Goal: Task Accomplishment & Management: Manage account settings

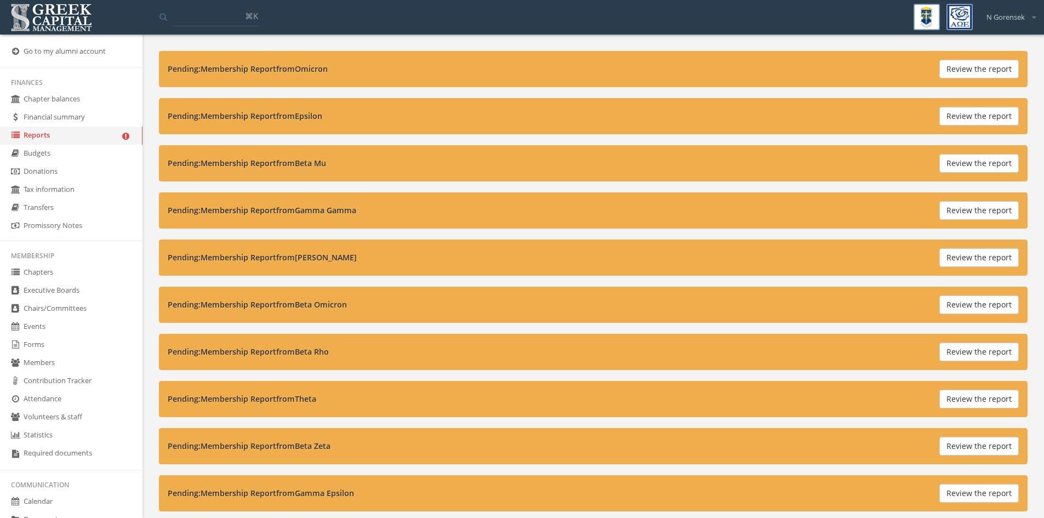
click at [999, 107] on button "Review the report" at bounding box center [978, 116] width 79 height 19
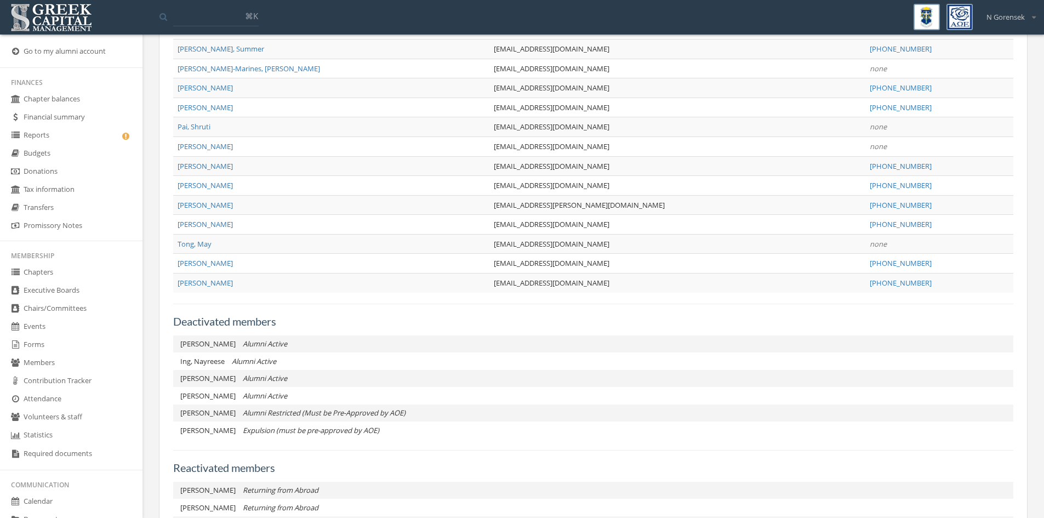
scroll to position [629, 0]
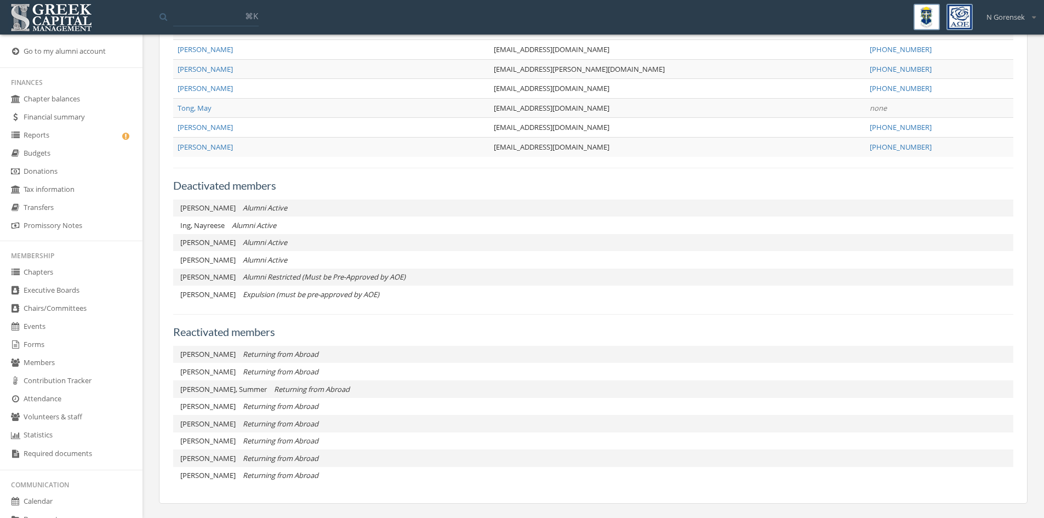
click at [79, 137] on link "Reports" at bounding box center [71, 136] width 142 height 18
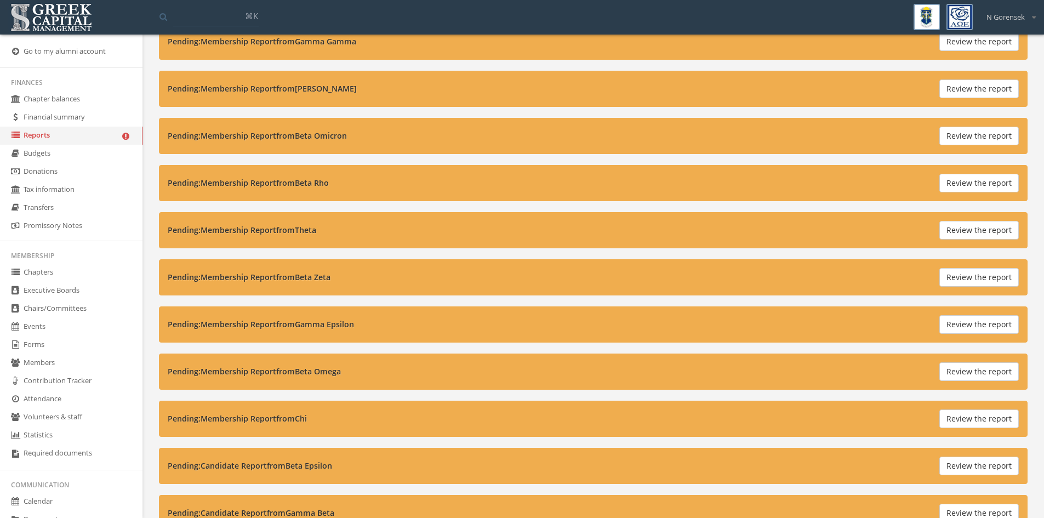
scroll to position [164, 0]
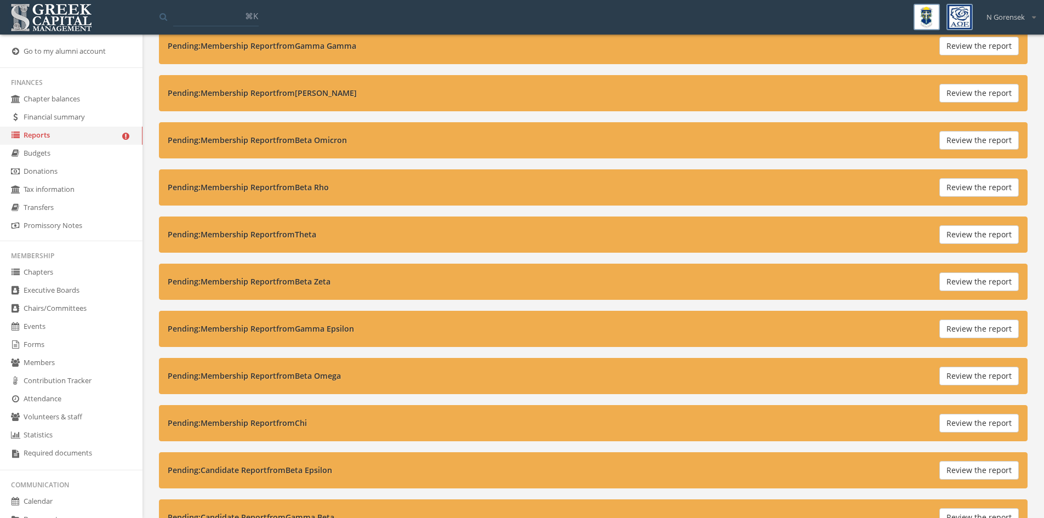
click at [997, 185] on button "Review the report" at bounding box center [978, 187] width 79 height 19
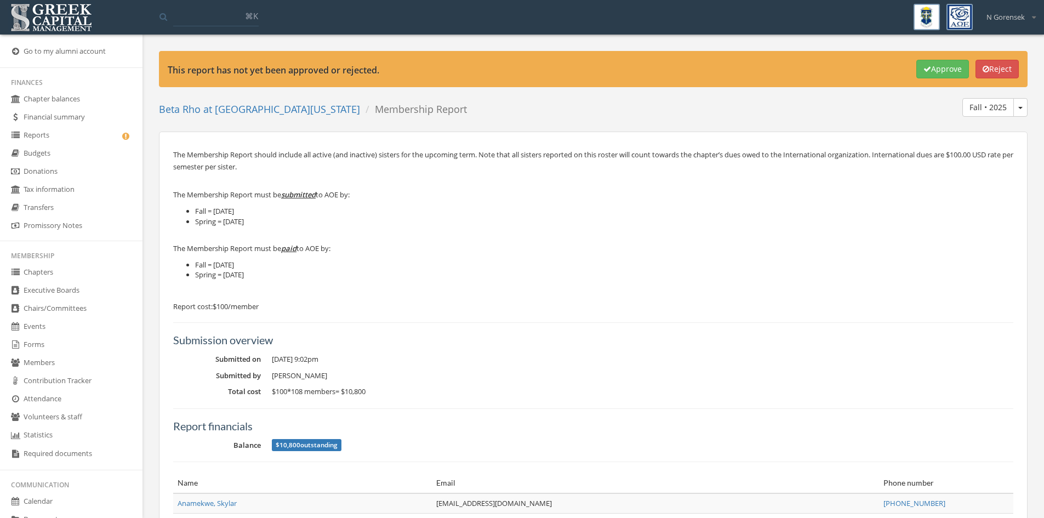
click at [923, 67] on icon "button" at bounding box center [927, 69] width 8 height 8
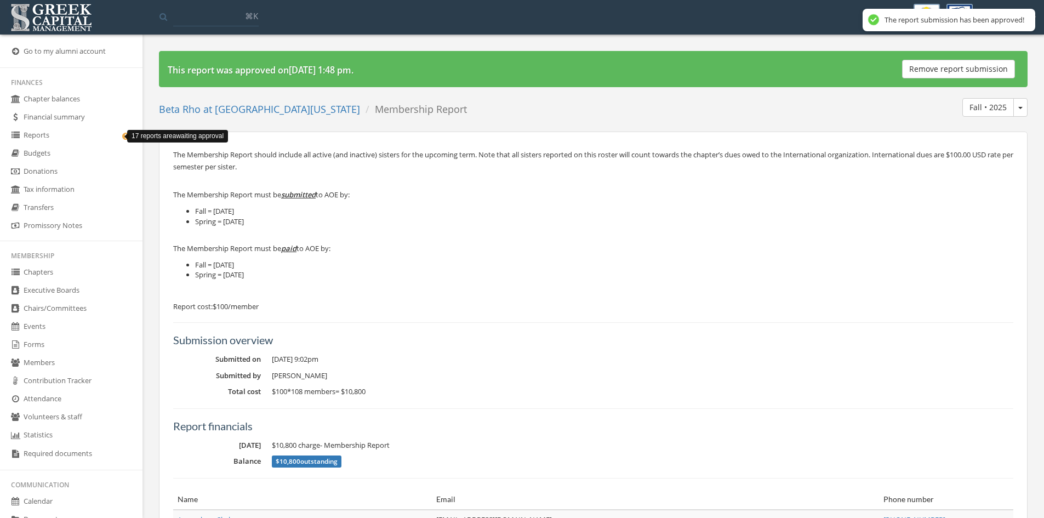
click at [120, 136] on icon at bounding box center [125, 135] width 11 height 9
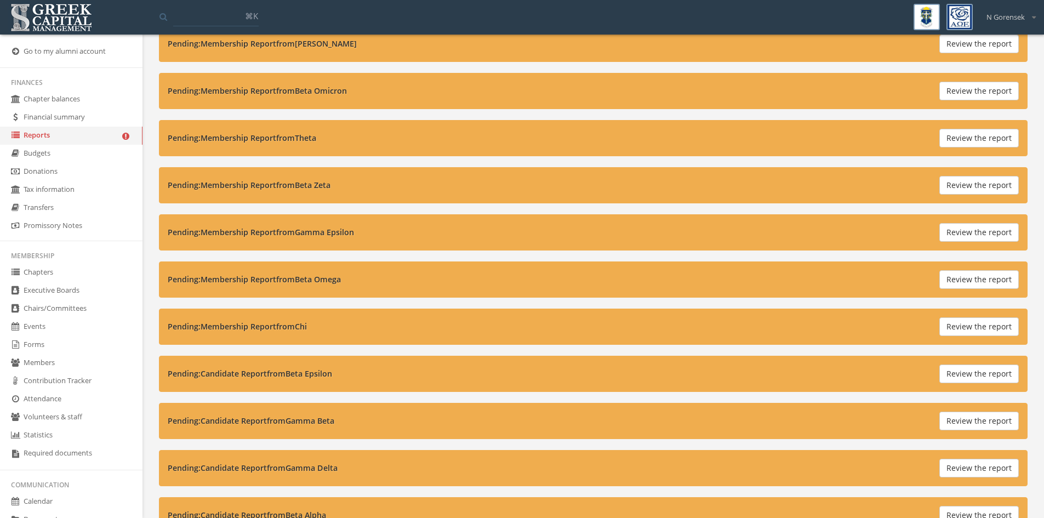
scroll to position [219, 0]
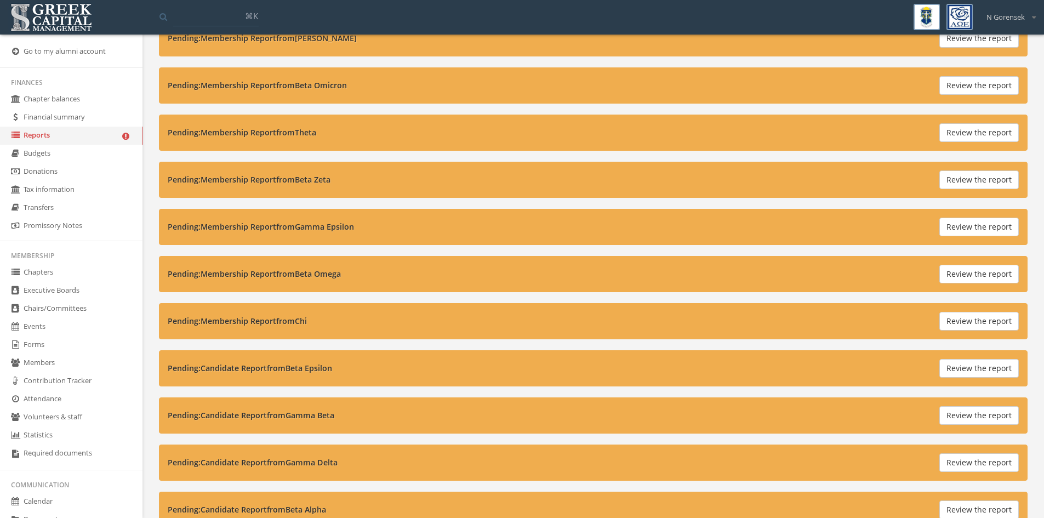
click at [960, 316] on button "Review the report" at bounding box center [978, 321] width 79 height 19
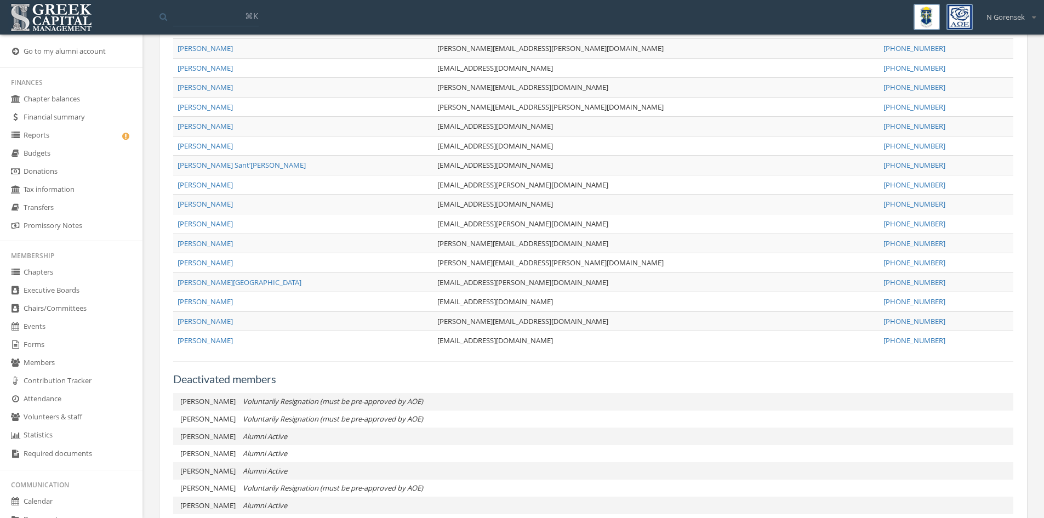
scroll to position [830, 0]
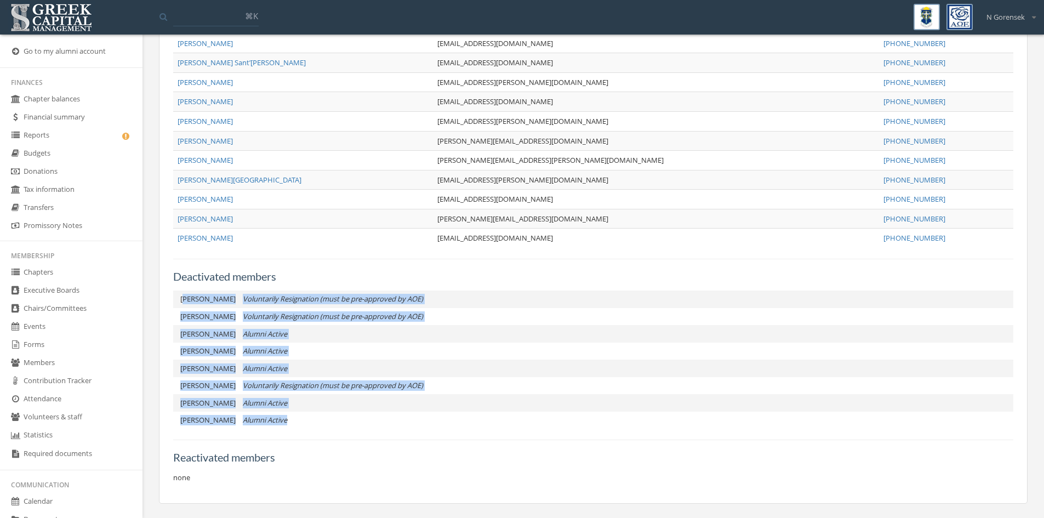
drag, startPoint x: 295, startPoint y: 420, endPoint x: 184, endPoint y: 300, distance: 163.6
click at [184, 300] on ul "Balansag, [PERSON_NAME] Voluntarily Resignation (must be pre-approved by AOE) […" at bounding box center [593, 359] width 840 height 139
copy ul "alansag, [PERSON_NAME] Voluntarily Resignation (must be pre-approved by AOE) [P…"
click at [215, 373] on span "[PERSON_NAME]" at bounding box center [207, 368] width 55 height 10
drag, startPoint x: 288, startPoint y: 422, endPoint x: 178, endPoint y: 301, distance: 164.1
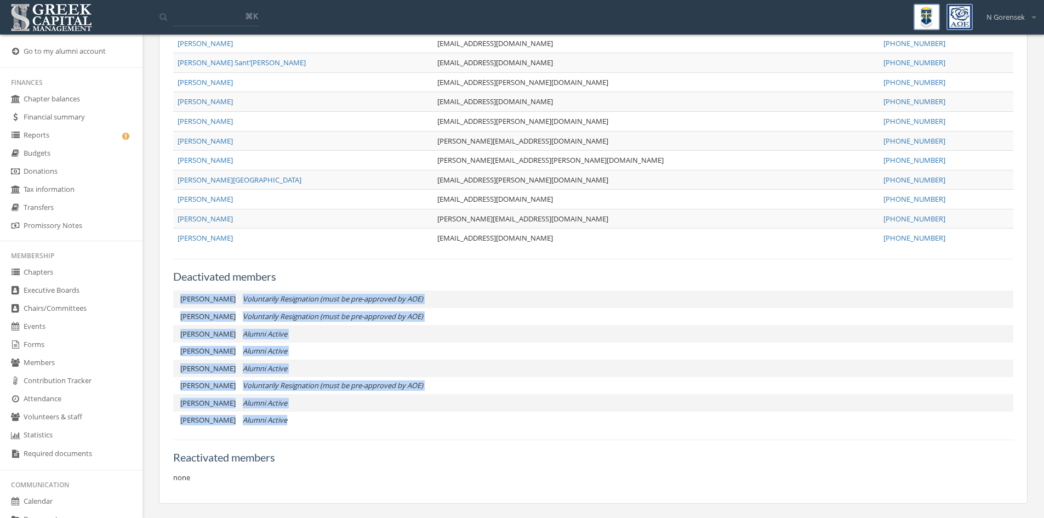
click at [178, 301] on ul "Balansag, [PERSON_NAME] Voluntarily Resignation (must be pre-approved by AOE) […" at bounding box center [593, 359] width 840 height 139
copy ul "Balansag, [PERSON_NAME] Voluntarily Resignation (must be pre-approved by AOE) […"
click at [391, 368] on li "[PERSON_NAME] Alumni Active" at bounding box center [593, 368] width 840 height 18
click at [414, 311] on li "[PERSON_NAME] Voluntarily Resignation (must be pre-approved by AOE)" at bounding box center [593, 317] width 840 height 18
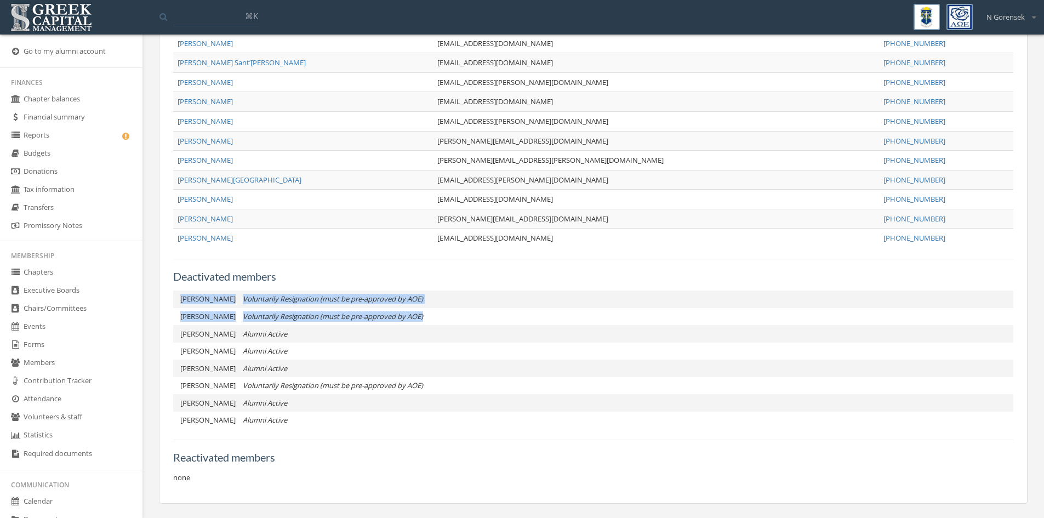
drag, startPoint x: 410, startPoint y: 318, endPoint x: 176, endPoint y: 291, distance: 236.0
click at [176, 291] on ul "Balansag, [PERSON_NAME] Voluntarily Resignation (must be pre-approved by AOE) […" at bounding box center [593, 359] width 840 height 139
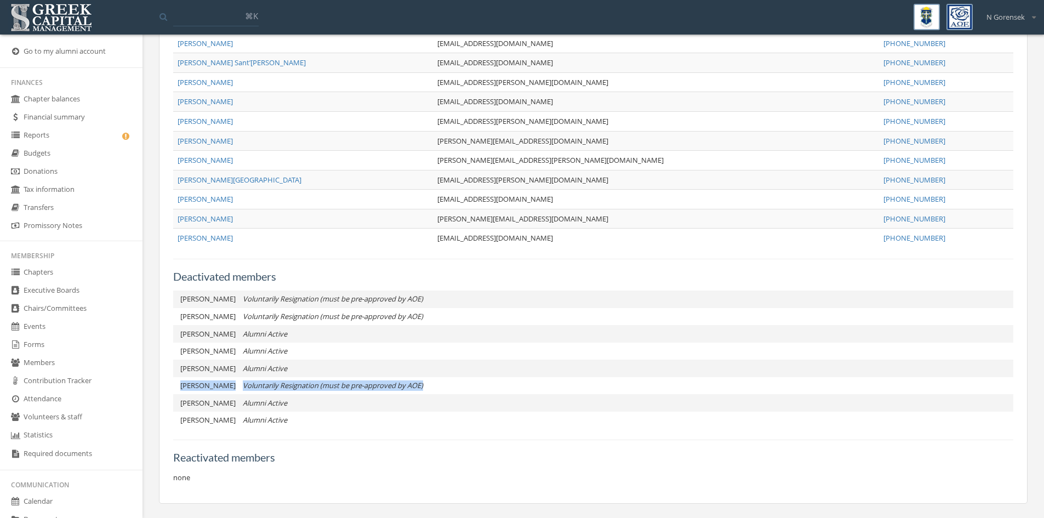
drag, startPoint x: 394, startPoint y: 366, endPoint x: 158, endPoint y: 380, distance: 236.5
copy li "[PERSON_NAME] Voluntarily Resignation (must be pre-approved by AOE)"
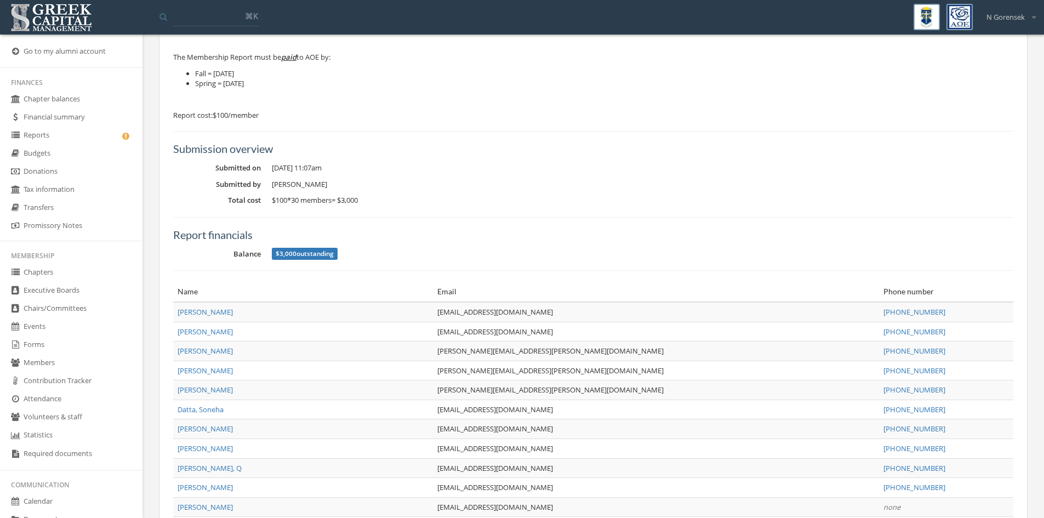
scroll to position [0, 0]
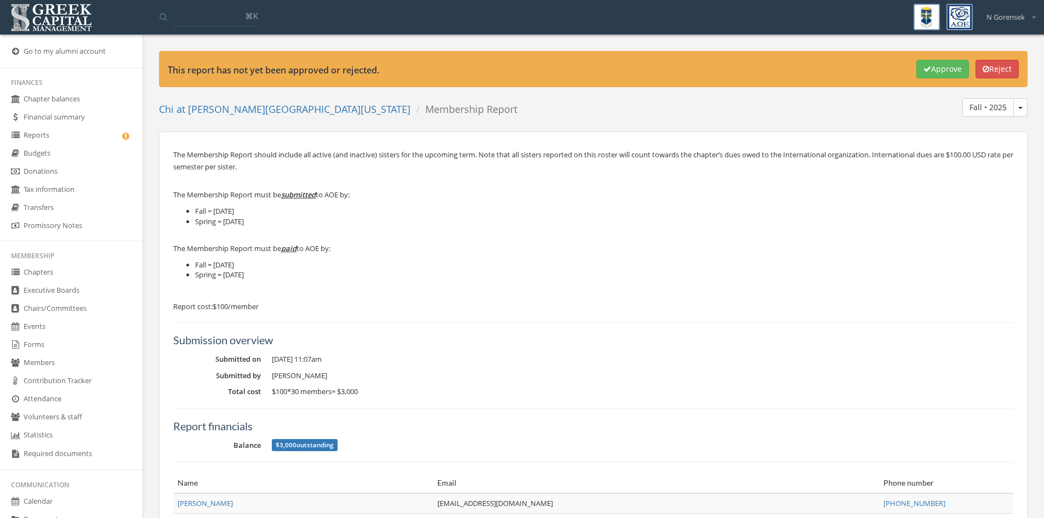
click at [58, 139] on link "Reports" at bounding box center [71, 136] width 142 height 18
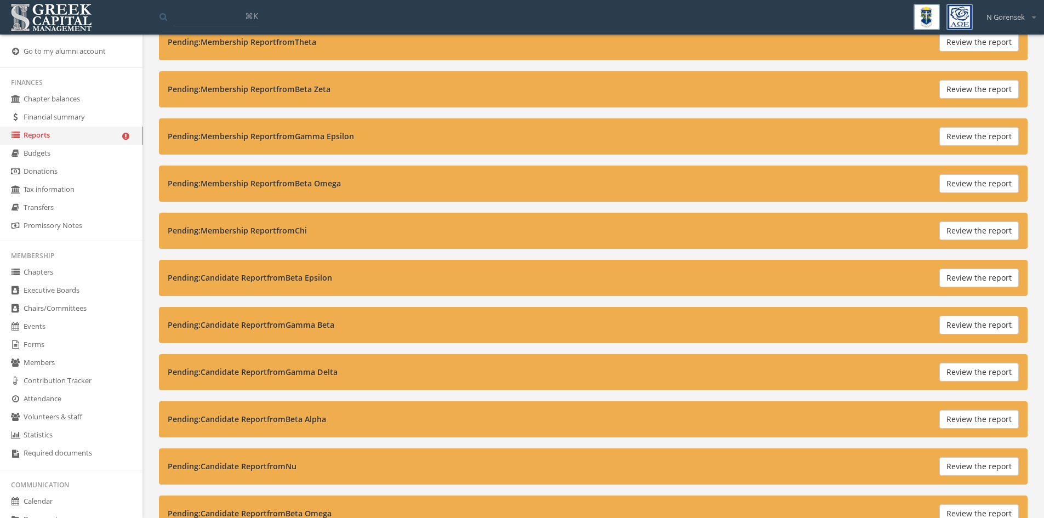
scroll to position [329, 0]
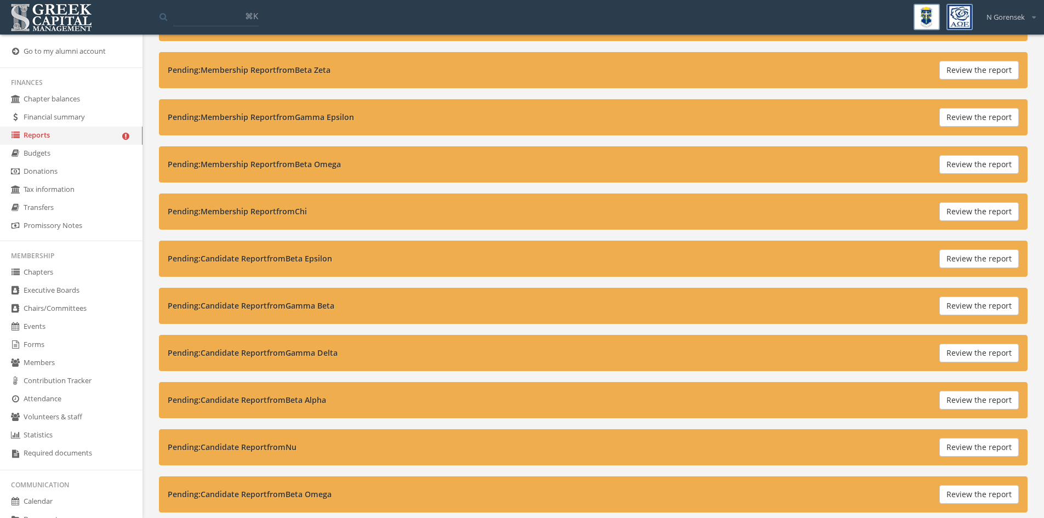
click at [976, 267] on button "Review the report" at bounding box center [978, 258] width 79 height 19
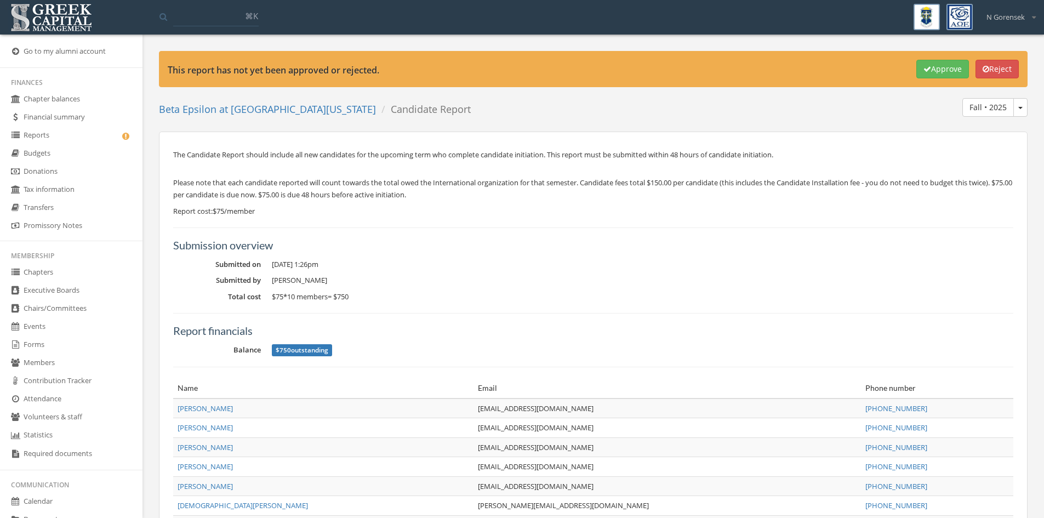
click at [923, 67] on icon "button" at bounding box center [927, 69] width 8 height 8
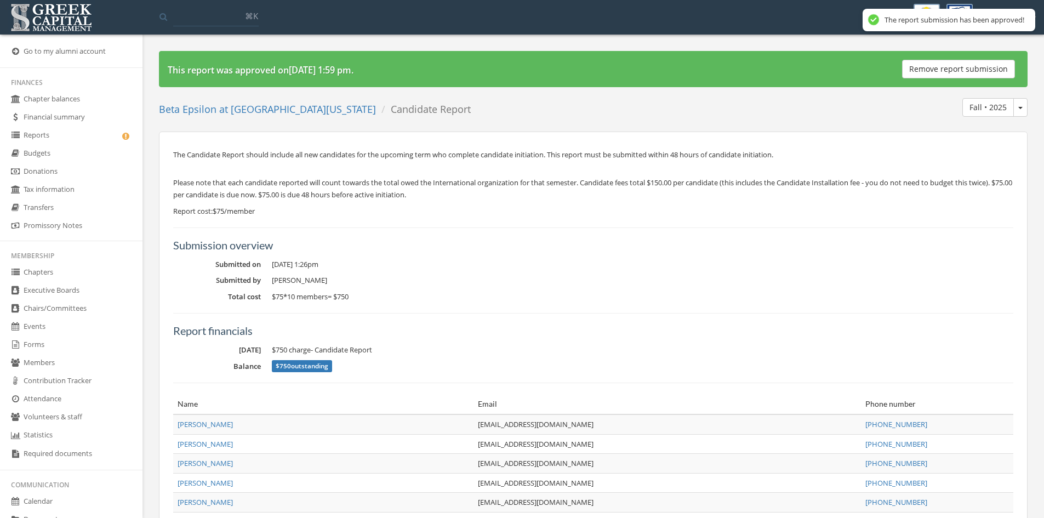
click at [26, 142] on link "Reports" at bounding box center [71, 136] width 142 height 18
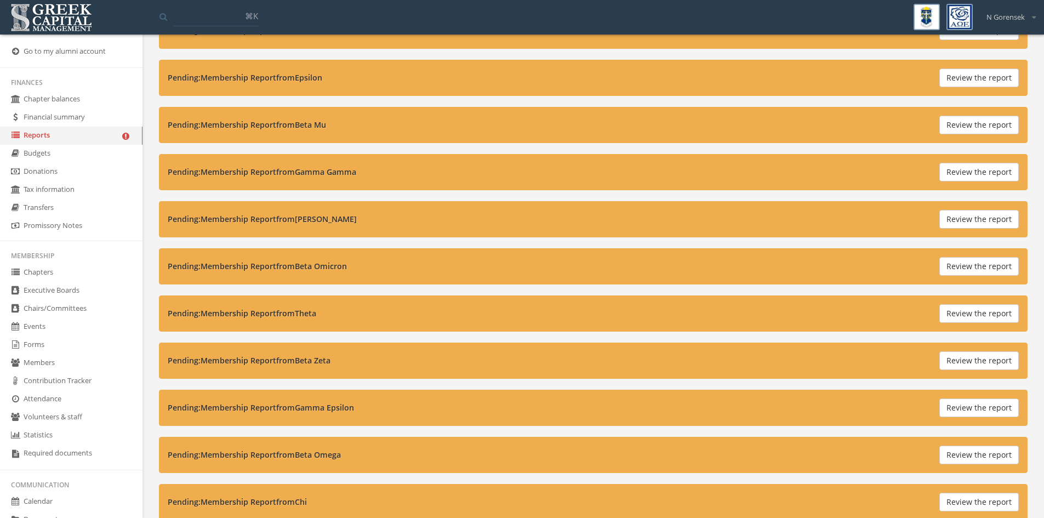
scroll to position [274, 0]
click at [947, 313] on button "Review the report" at bounding box center [978, 313] width 79 height 19
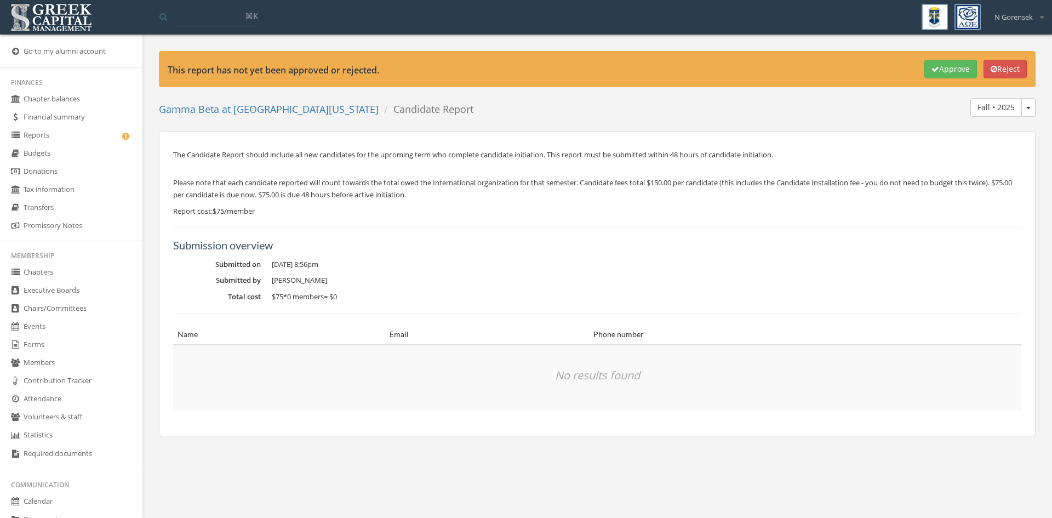
click at [63, 133] on link "Reports" at bounding box center [71, 136] width 142 height 18
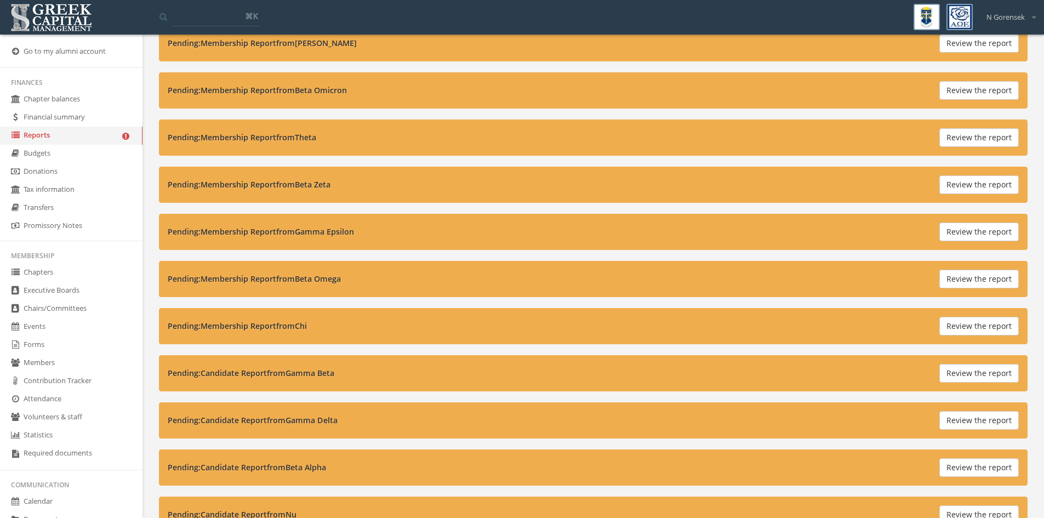
scroll to position [219, 0]
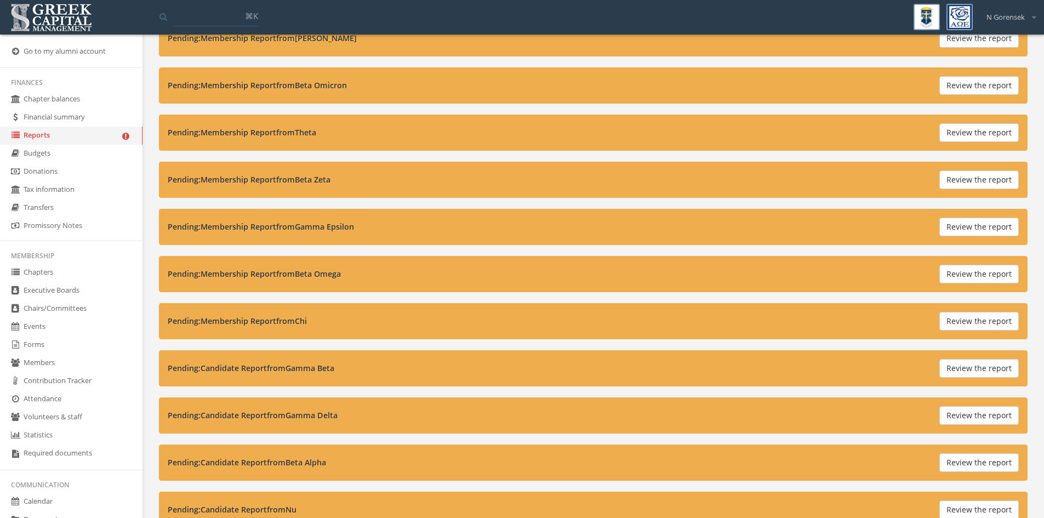
click at [995, 407] on button "Review the report" at bounding box center [978, 415] width 79 height 19
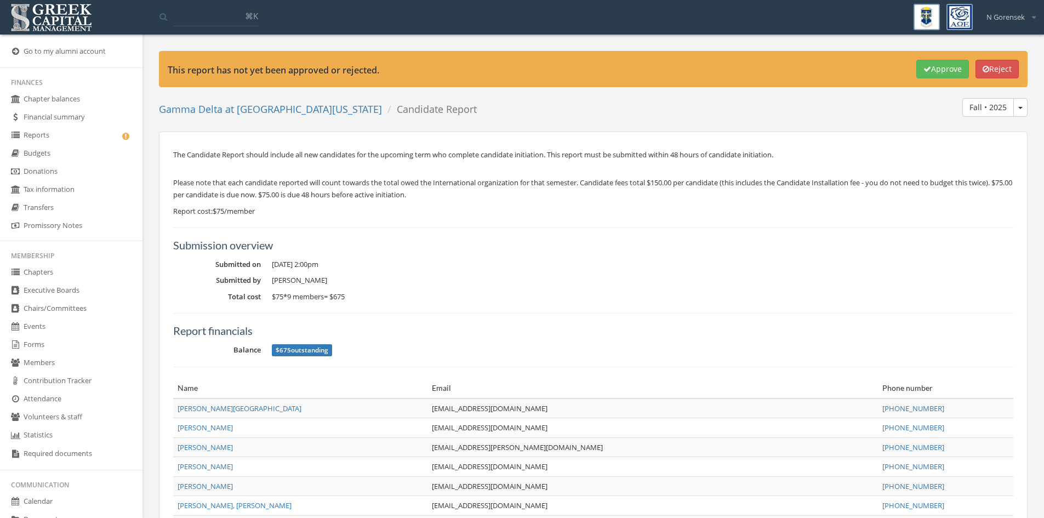
click at [916, 65] on button "Approve" at bounding box center [942, 69] width 53 height 19
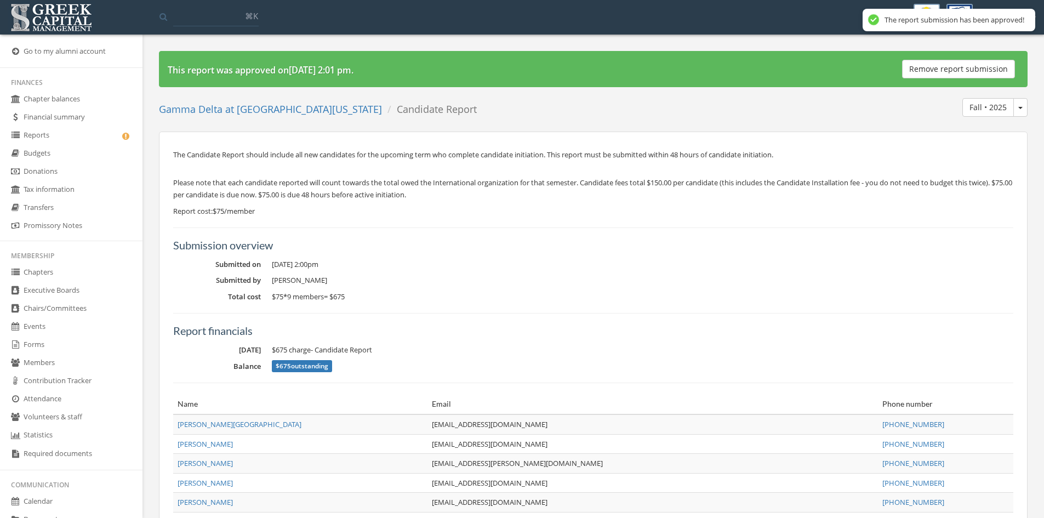
click at [52, 137] on link "Reports" at bounding box center [71, 136] width 142 height 18
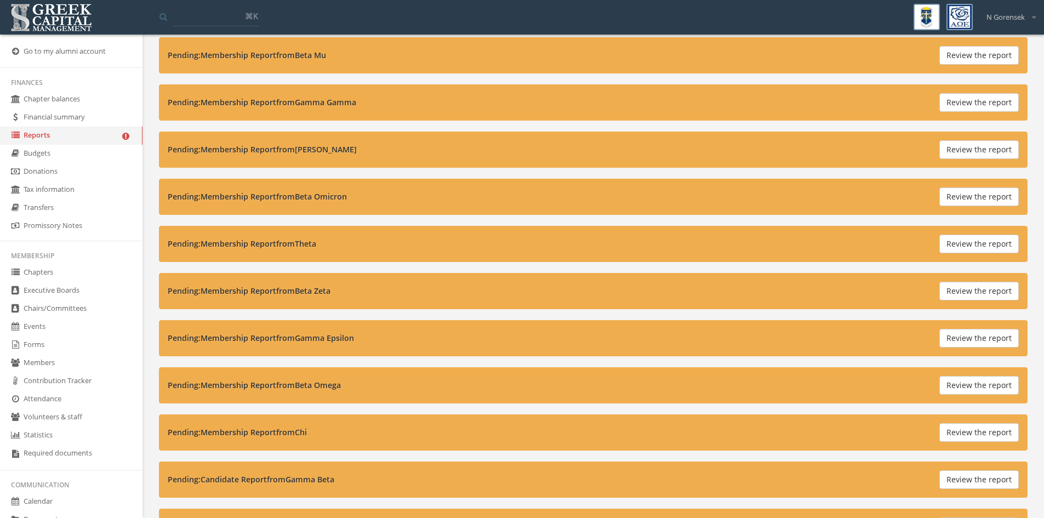
scroll to position [219, 0]
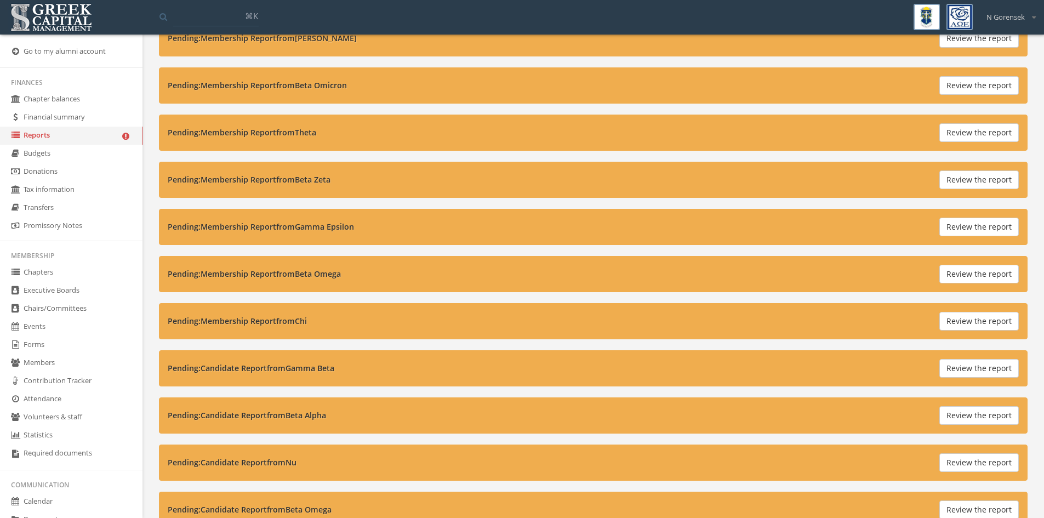
click at [948, 273] on button "Review the report" at bounding box center [978, 274] width 79 height 19
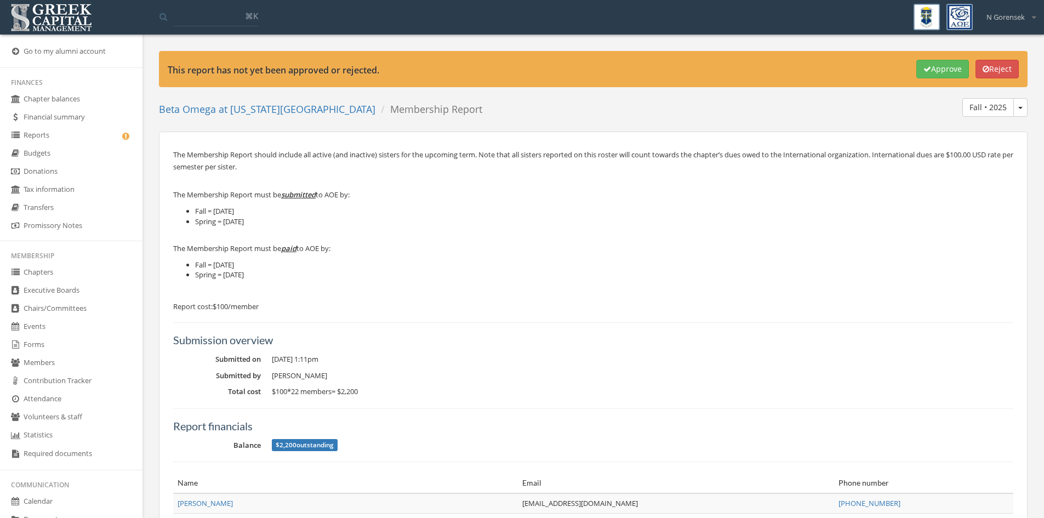
click at [75, 139] on link "Reports" at bounding box center [71, 136] width 142 height 18
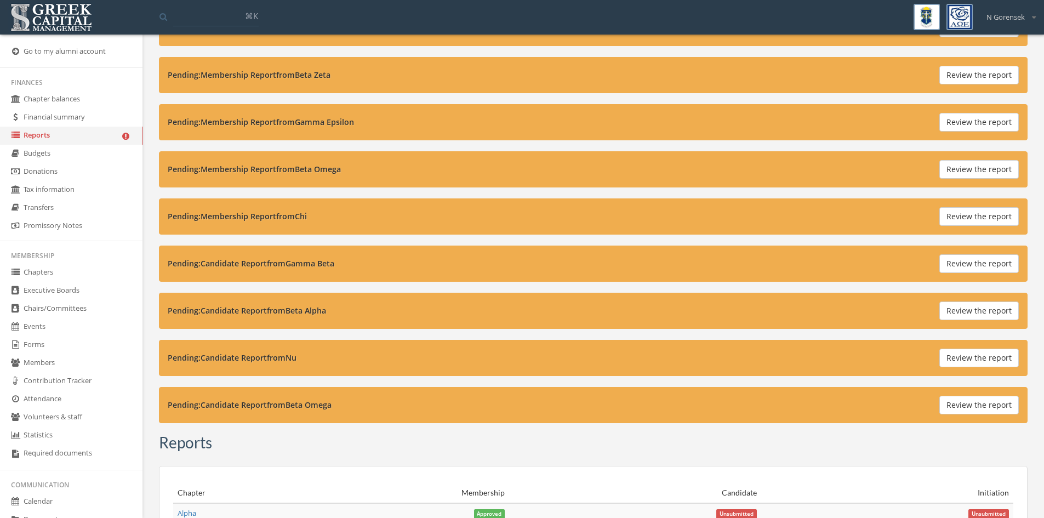
scroll to position [329, 0]
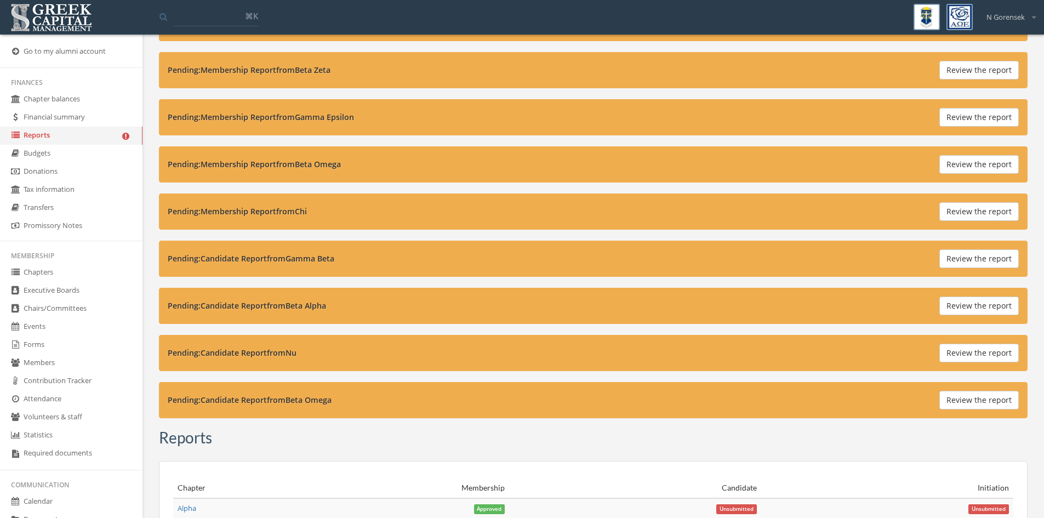
click at [948, 307] on button "Review the report" at bounding box center [978, 305] width 79 height 19
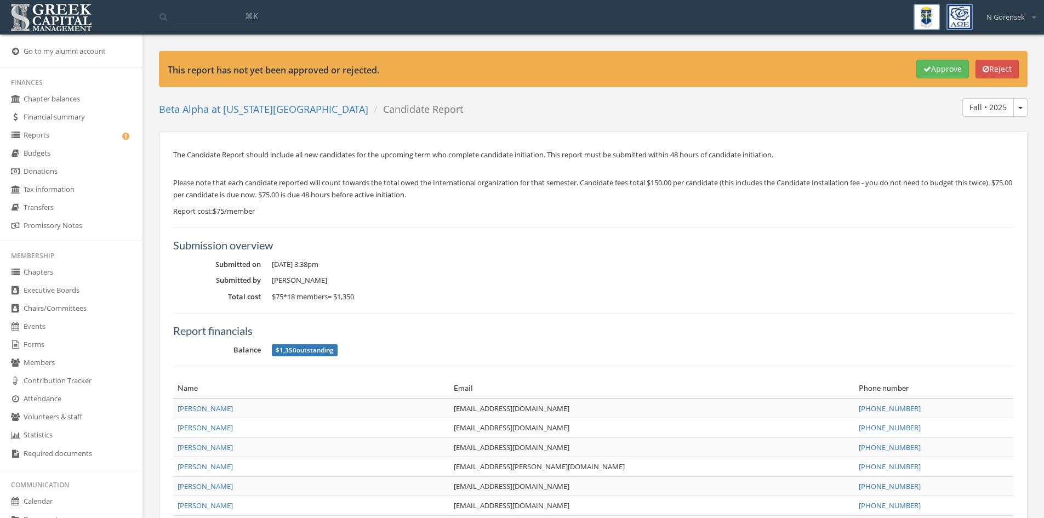
click at [982, 60] on button "Reject" at bounding box center [996, 69] width 43 height 19
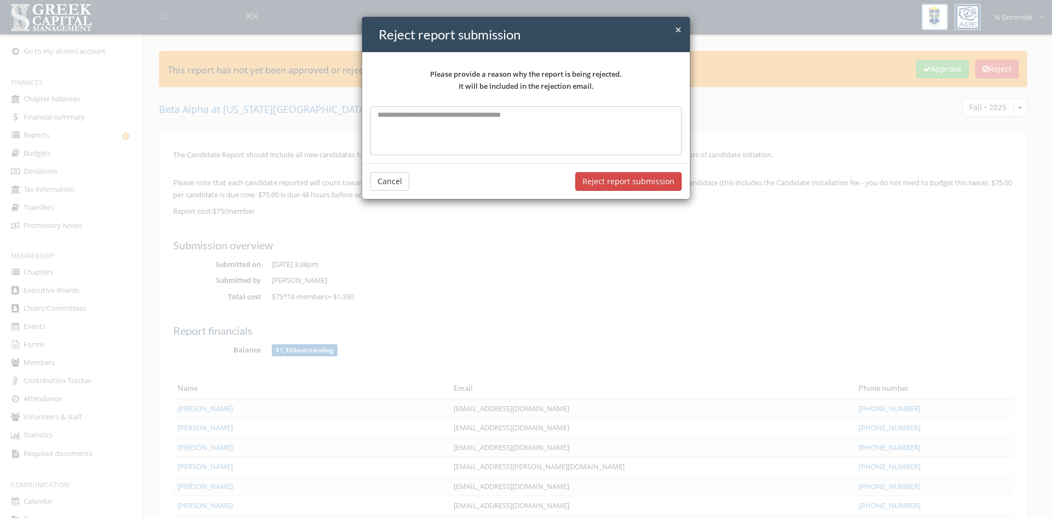
click at [390, 139] on textarea at bounding box center [525, 130] width 311 height 48
type textarea "**********"
click at [642, 174] on button "Reject report submission" at bounding box center [628, 181] width 106 height 19
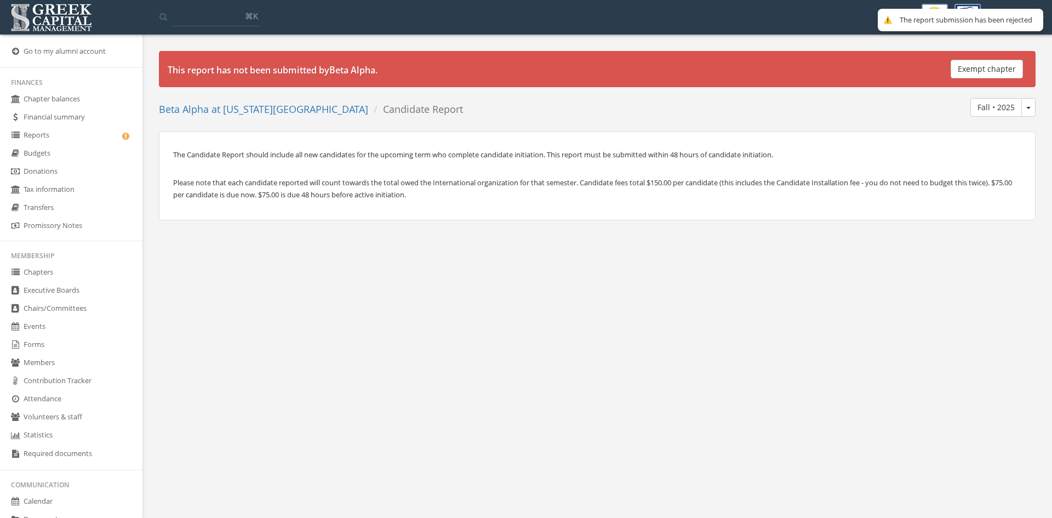
click at [61, 141] on link "Reports" at bounding box center [71, 136] width 142 height 18
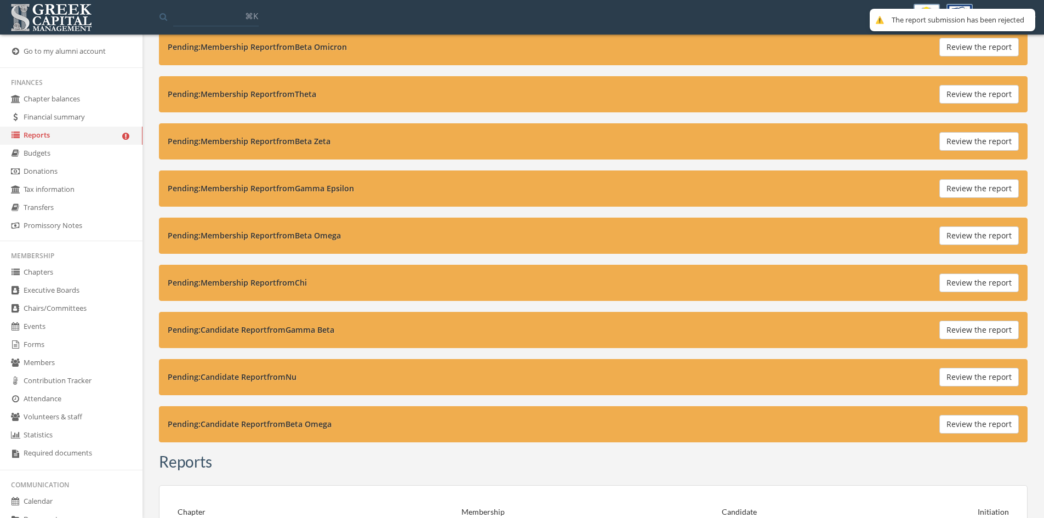
scroll to position [274, 0]
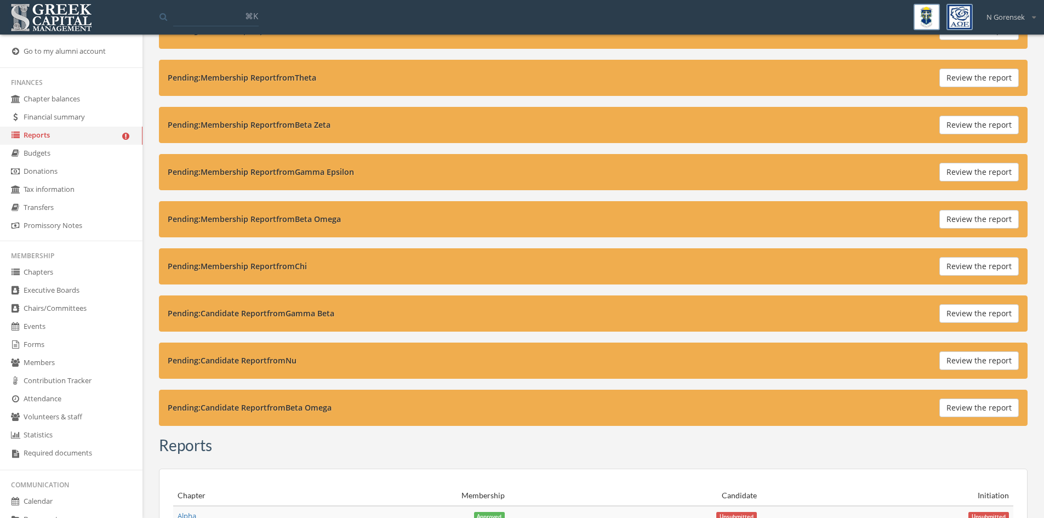
click at [988, 356] on button "Review the report" at bounding box center [978, 360] width 79 height 19
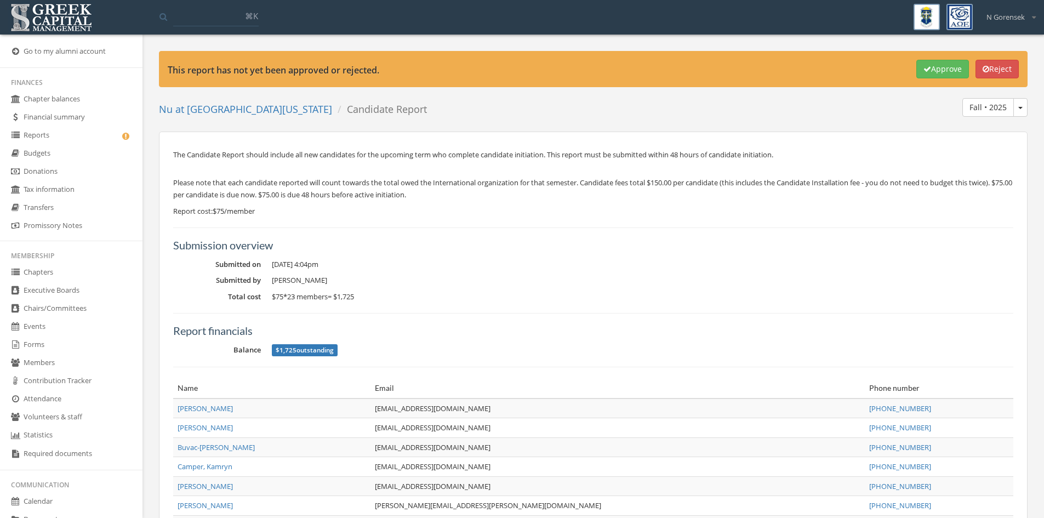
click at [923, 69] on icon "button" at bounding box center [927, 69] width 8 height 8
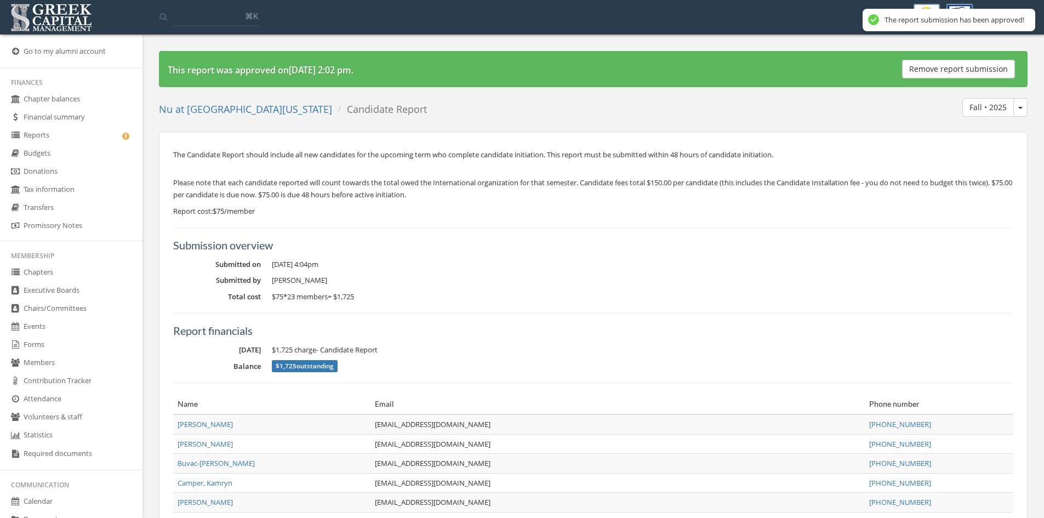
click at [72, 136] on link "Reports" at bounding box center [71, 136] width 142 height 18
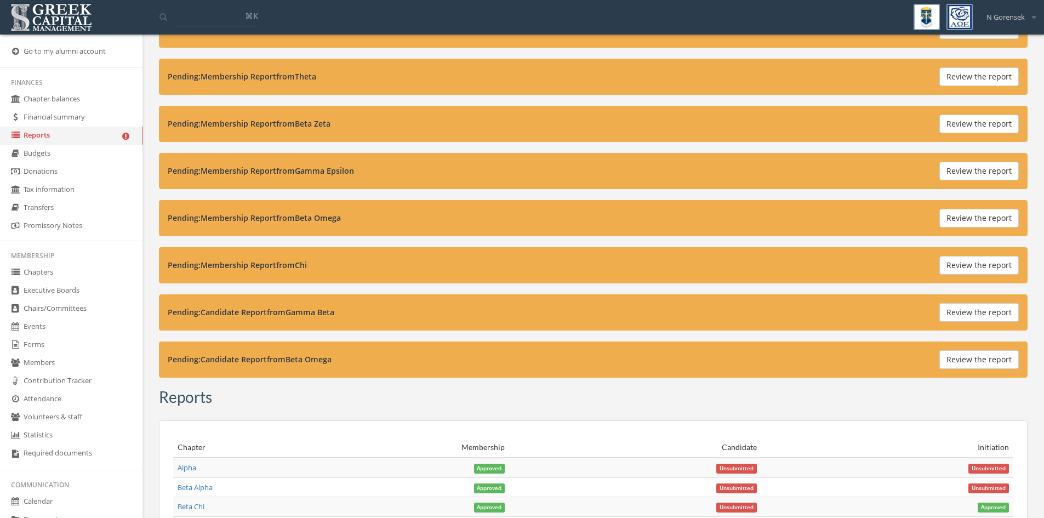
scroll to position [274, 0]
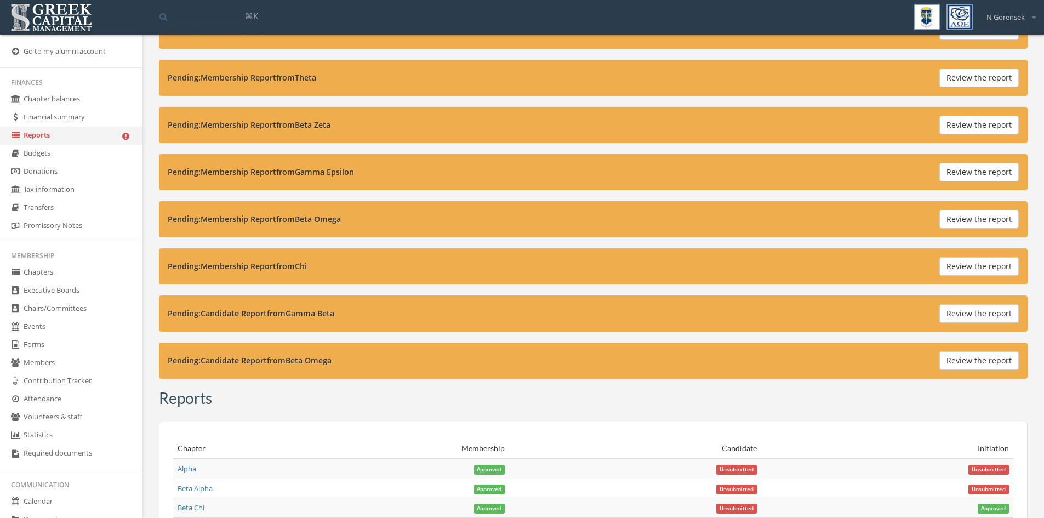
click at [973, 361] on button "Review the report" at bounding box center [978, 360] width 79 height 19
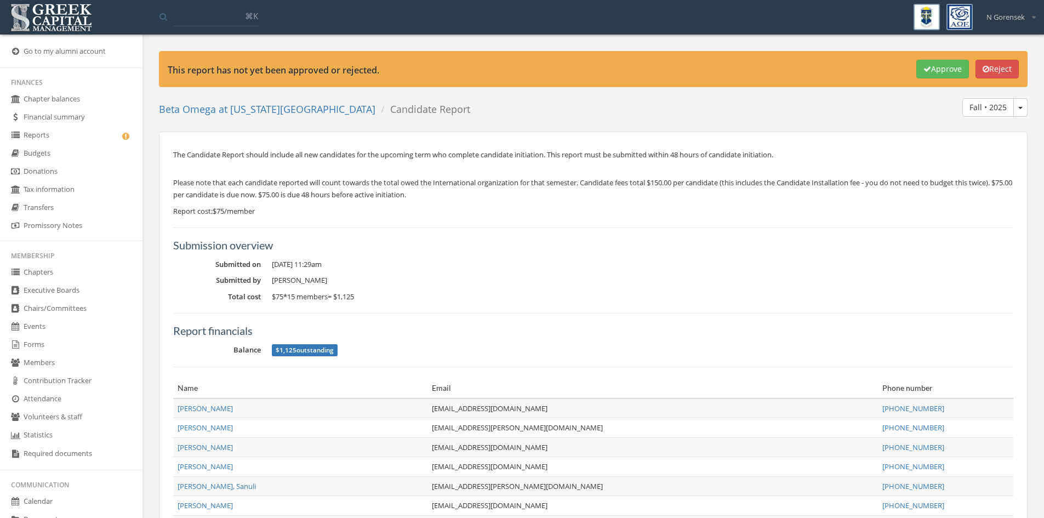
click at [916, 73] on button "Approve" at bounding box center [942, 69] width 53 height 19
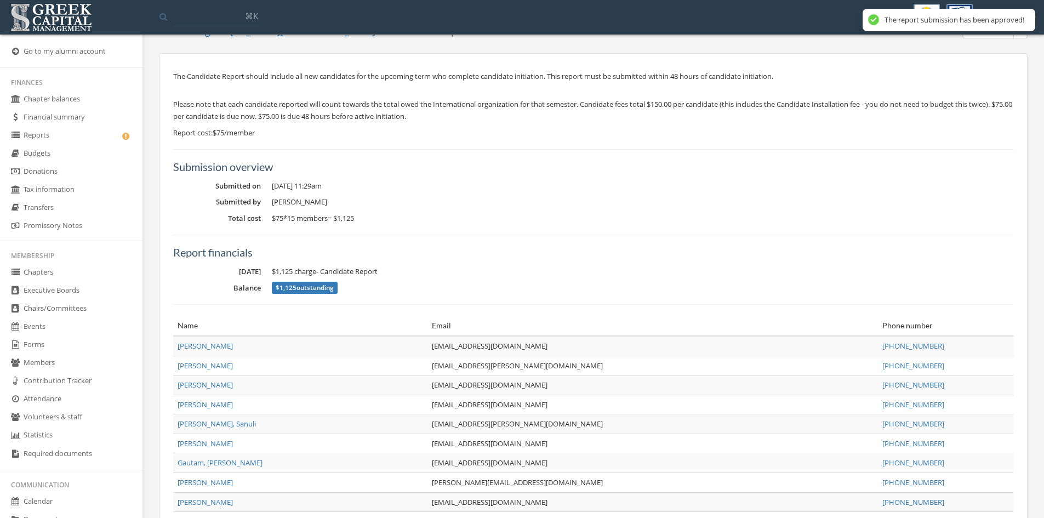
scroll to position [164, 0]
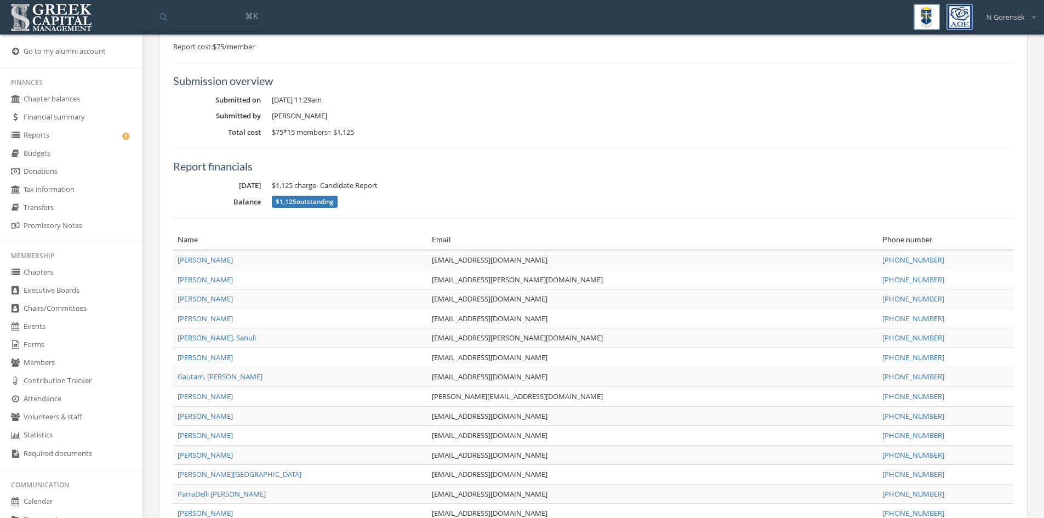
click at [83, 141] on link "Reports" at bounding box center [71, 136] width 142 height 18
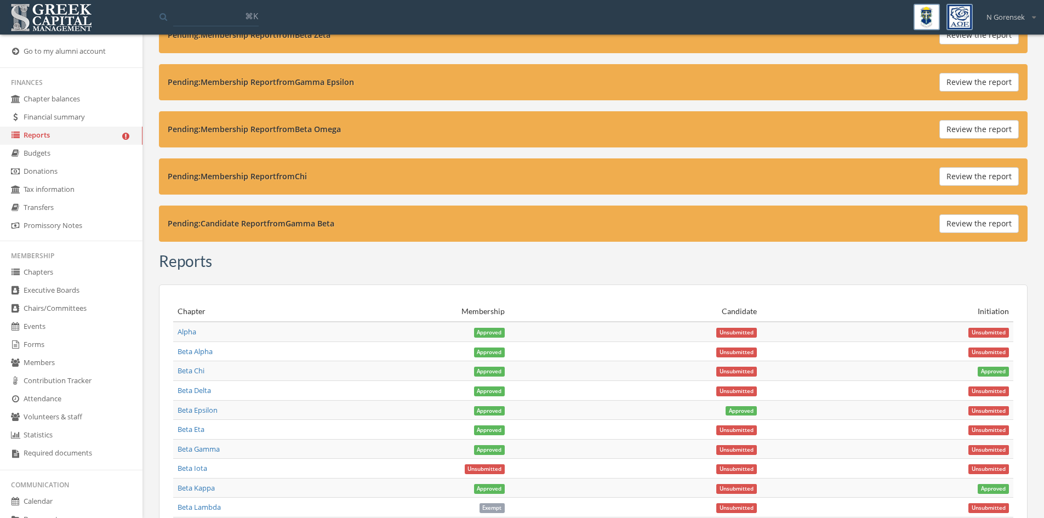
scroll to position [345, 0]
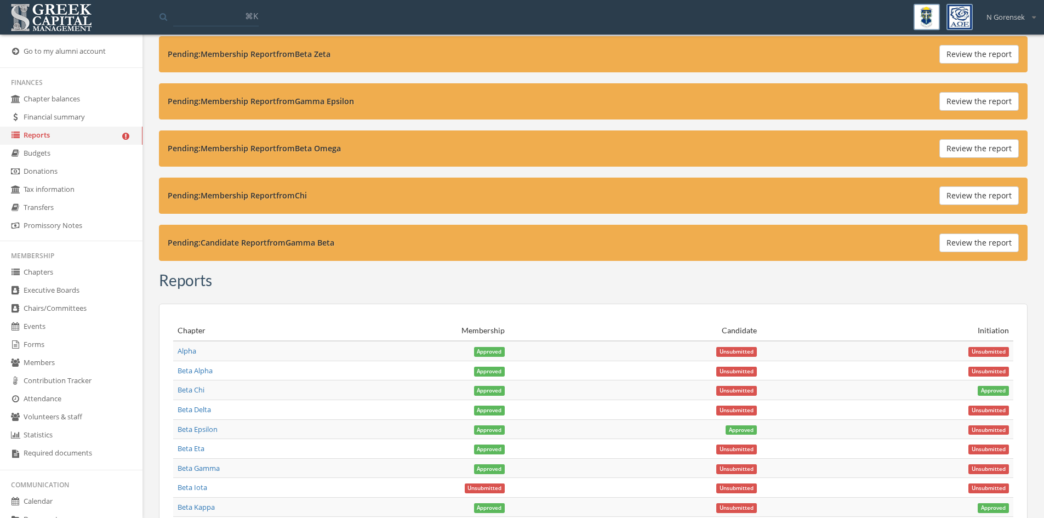
click at [966, 240] on button "Review the report" at bounding box center [978, 242] width 79 height 19
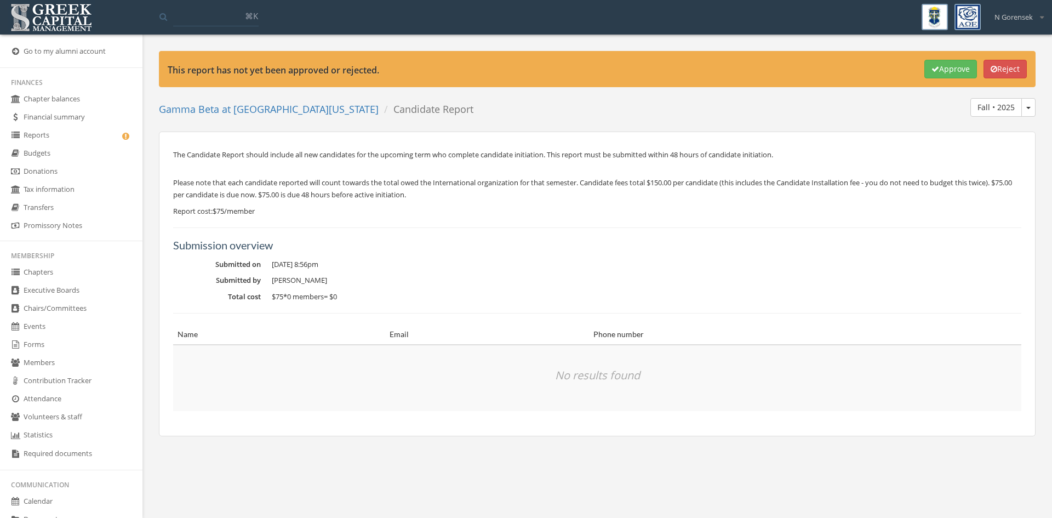
click at [991, 66] on icon "button" at bounding box center [994, 69] width 7 height 8
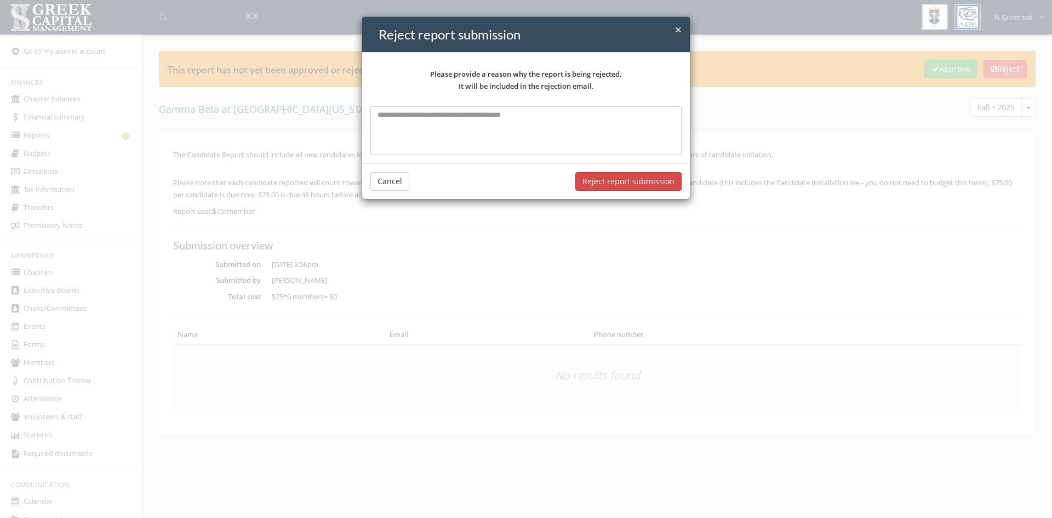
click at [469, 141] on textarea at bounding box center [525, 130] width 311 height 48
type textarea "**********"
click at [591, 181] on button "Reject report submission" at bounding box center [628, 181] width 106 height 19
